Goal: Information Seeking & Learning: Find specific fact

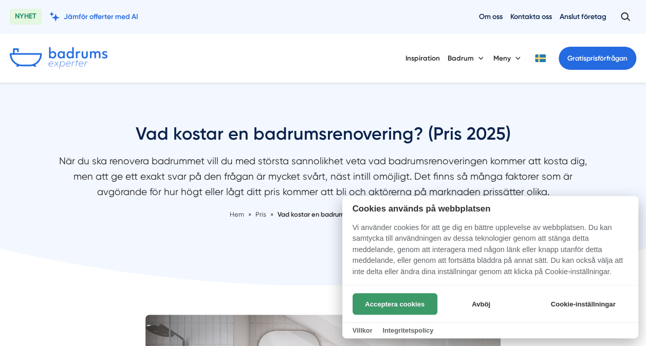
click at [410, 307] on button "Acceptera cookies" at bounding box center [394, 304] width 85 height 22
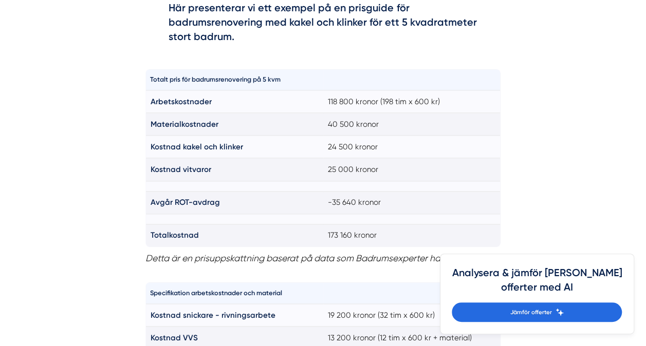
scroll to position [721, 0]
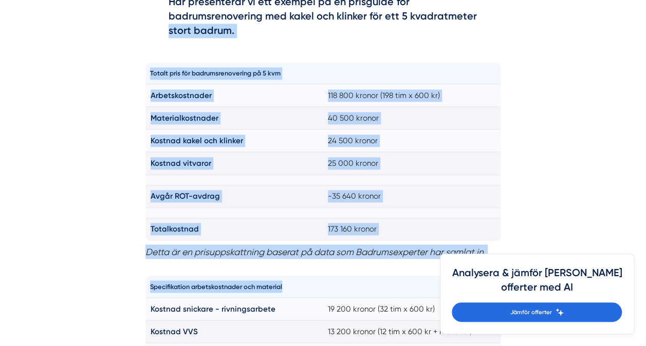
drag, startPoint x: 160, startPoint y: 46, endPoint x: 307, endPoint y: 277, distance: 274.1
click at [307, 277] on th "Specifikation arbetskostnader och material" at bounding box center [233, 286] width 177 height 21
click at [321, 260] on div "Totalt pris för badrumsrenovering på 5 kvm Arbetskostnader 118 800 kronor (198 …" at bounding box center [322, 163] width 355 height 214
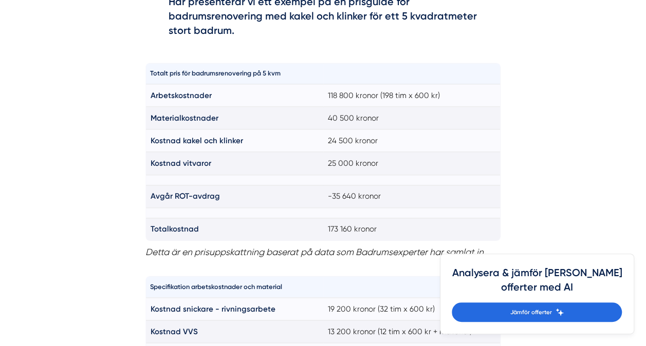
click at [262, 74] on th "Totalt pris för badrumsrenovering på 5 kvm" at bounding box center [233, 73] width 177 height 21
click at [280, 75] on th "Totalt pris för badrumsrenovering på 5 kvm" at bounding box center [233, 73] width 177 height 21
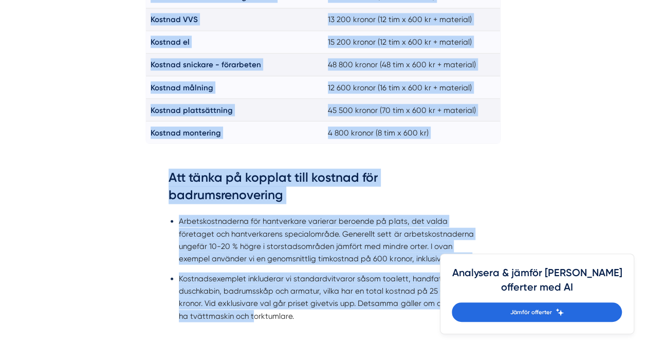
scroll to position [1106, 0]
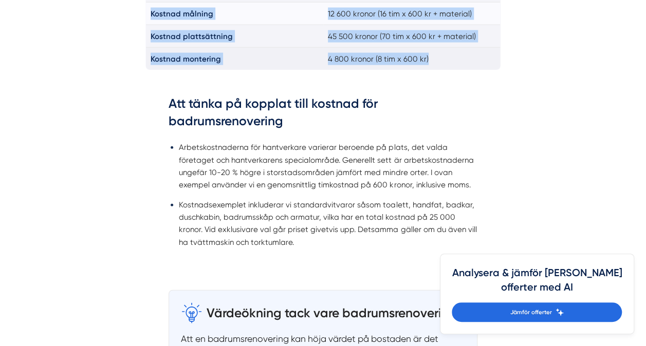
drag, startPoint x: 151, startPoint y: 90, endPoint x: 439, endPoint y: 61, distance: 289.1
copy div "Totalt pris för badrumsrenovering på 5 kvm Arbetskostnader 118 800 kronor (198 …"
